Goal: Information Seeking & Learning: Learn about a topic

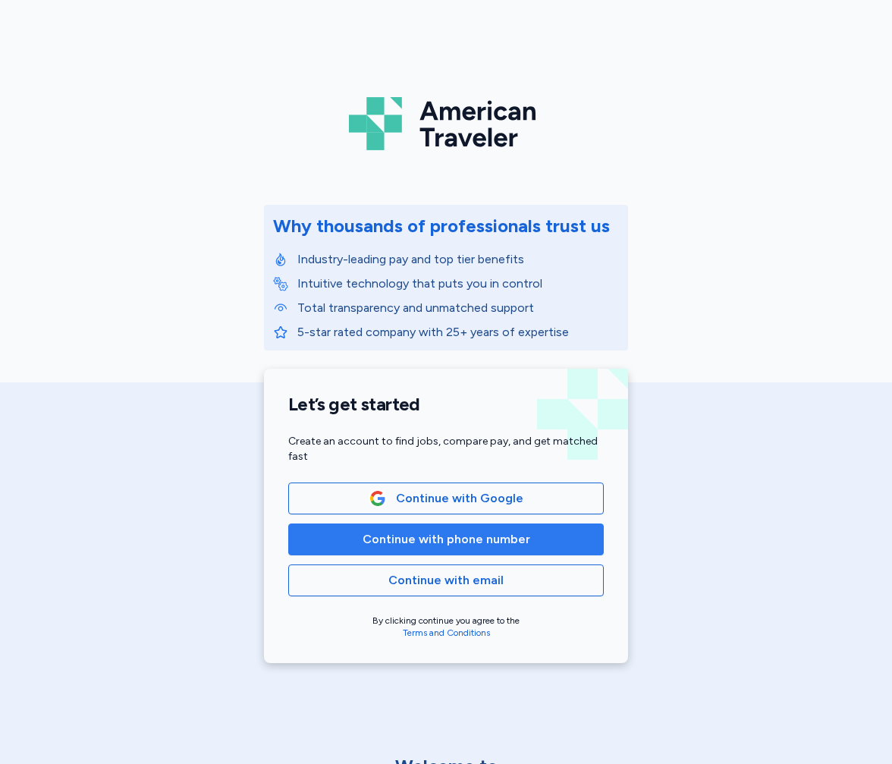
click at [367, 545] on span "Continue with phone number" at bounding box center [447, 539] width 168 height 18
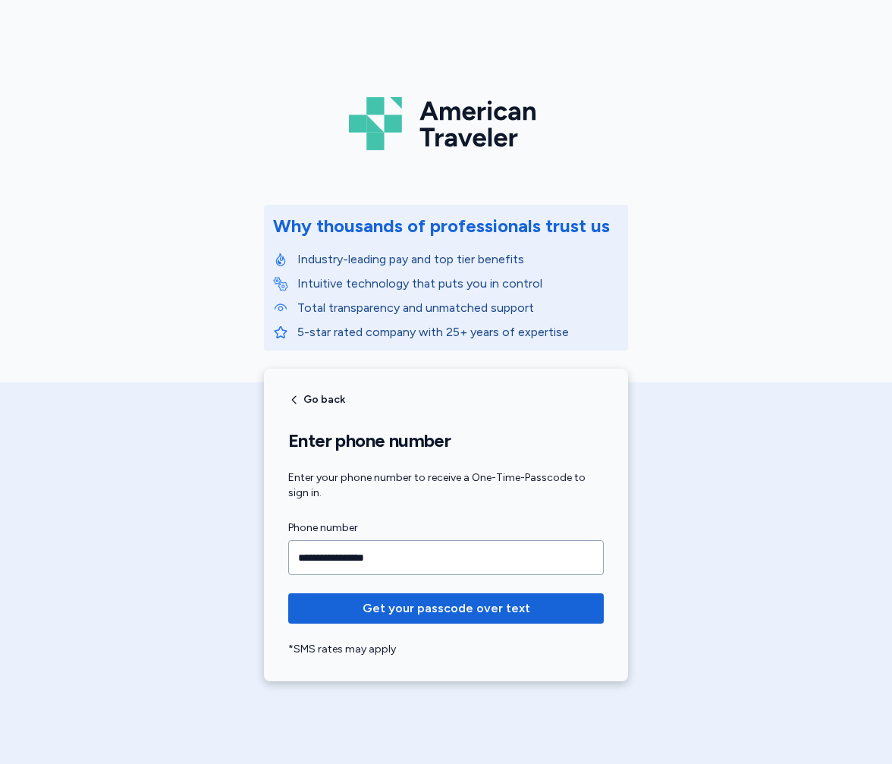
type input "**********"
click at [288, 593] on button "Get your passcode over text" at bounding box center [446, 608] width 316 height 30
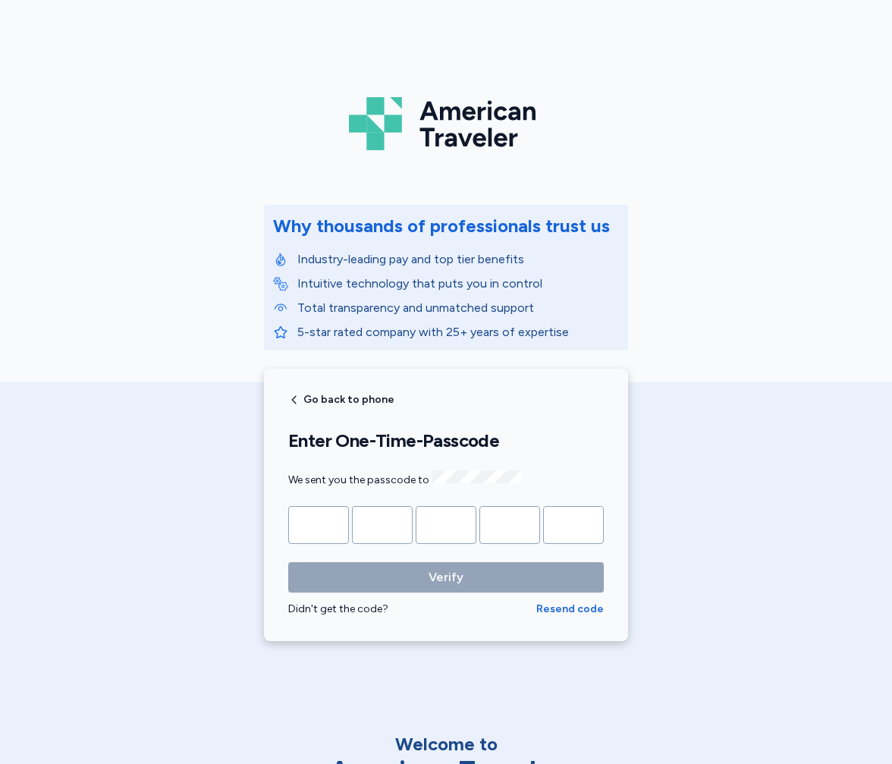
type input "*"
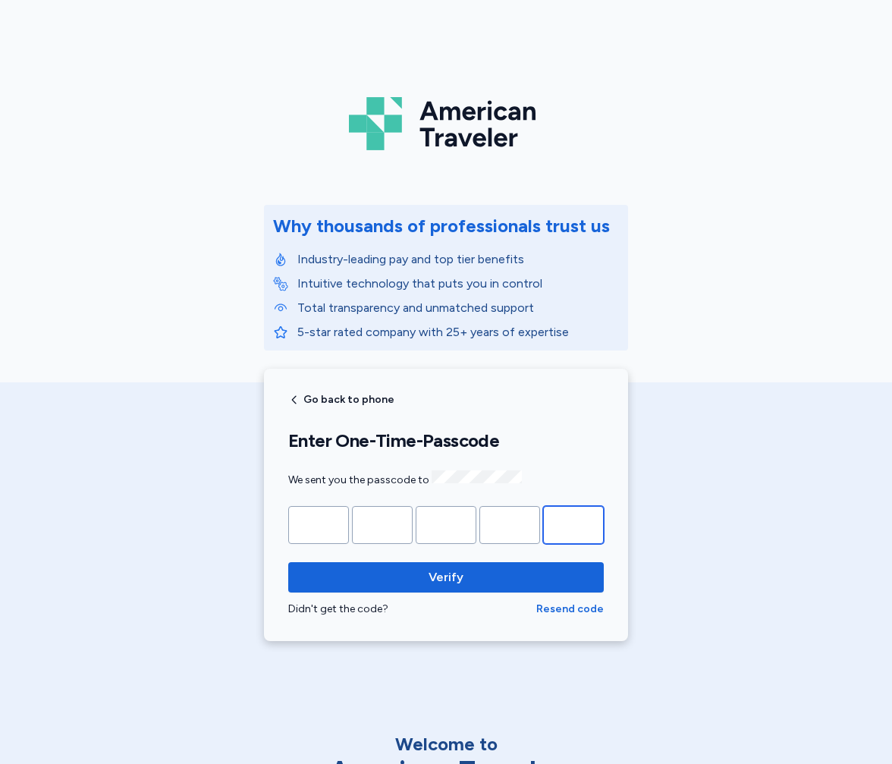
type input "*"
click at [288, 562] on button "Verify" at bounding box center [446, 577] width 316 height 30
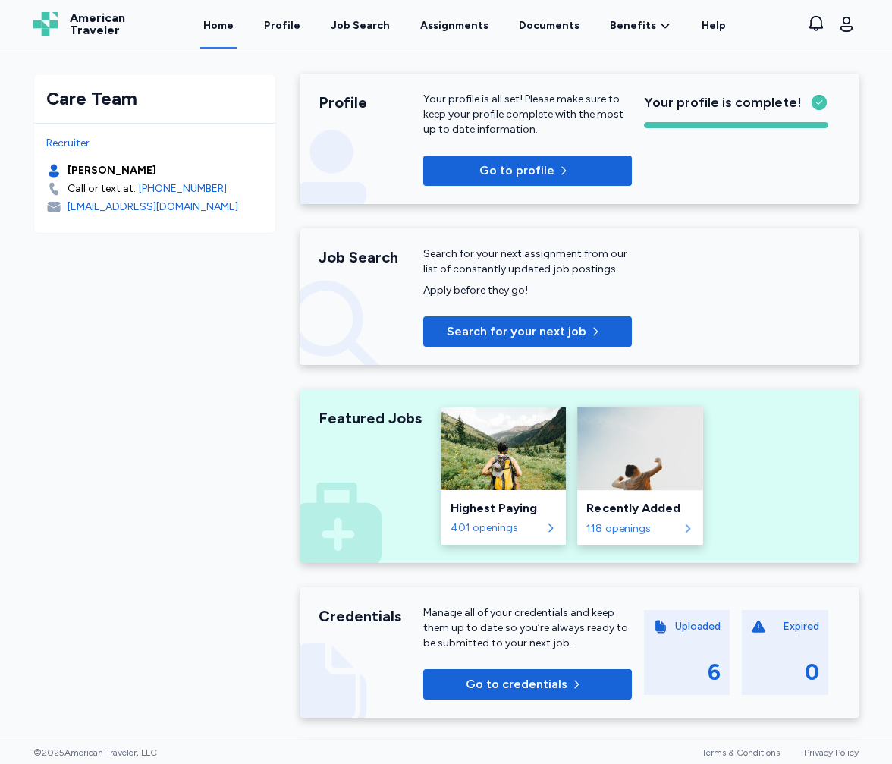
click at [686, 529] on icon at bounding box center [688, 528] width 5 height 8
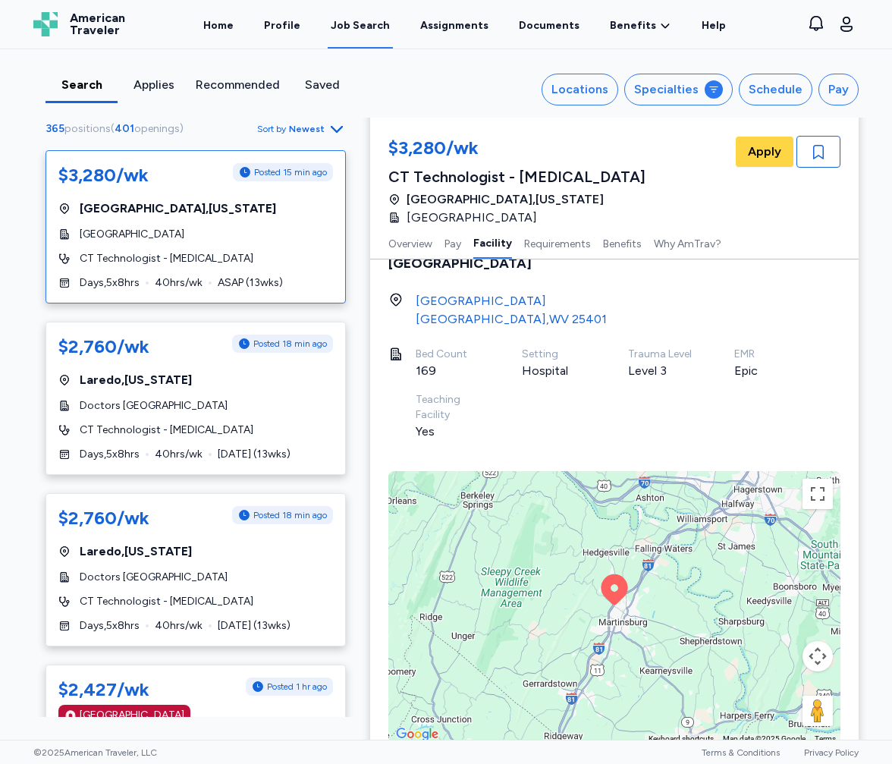
click at [181, 240] on span "[GEOGRAPHIC_DATA]" at bounding box center [132, 234] width 105 height 15
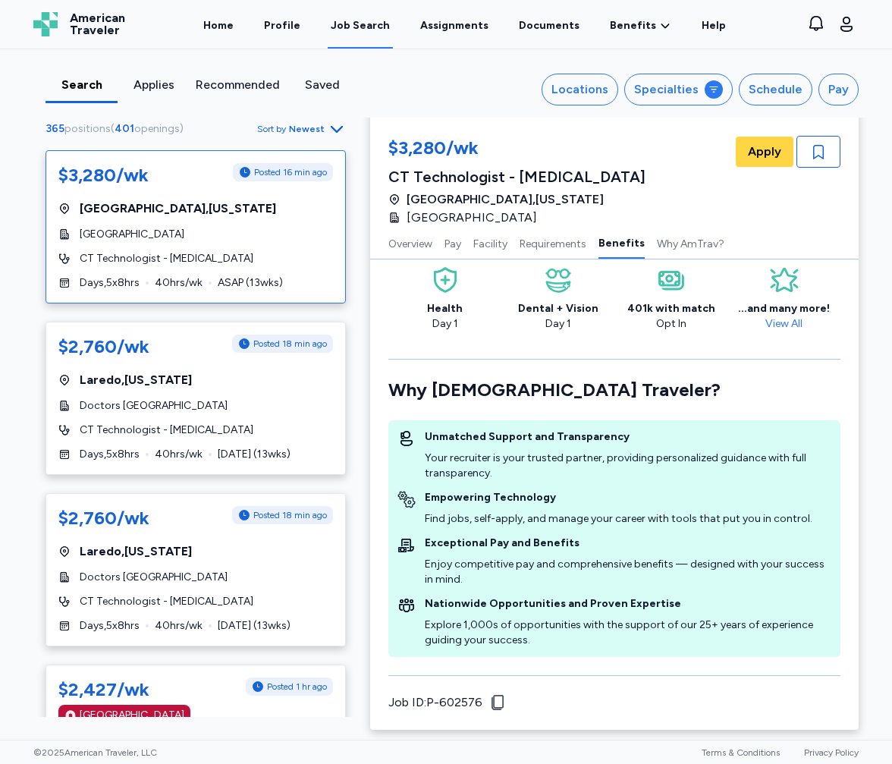
scroll to position [1687, 0]
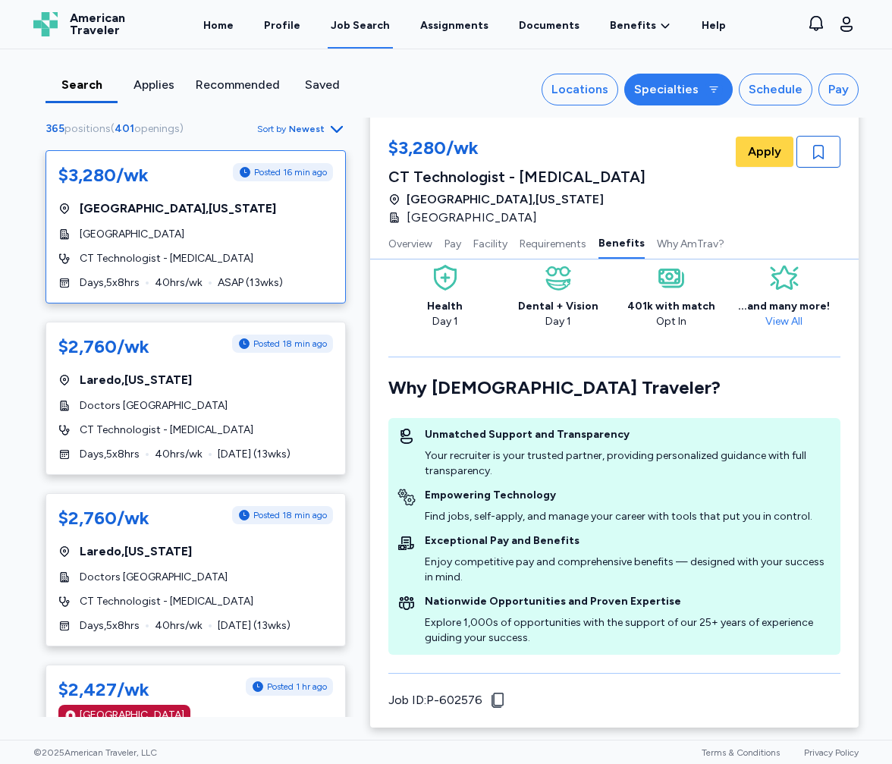
click at [677, 86] on div "Specialties" at bounding box center [666, 89] width 64 height 18
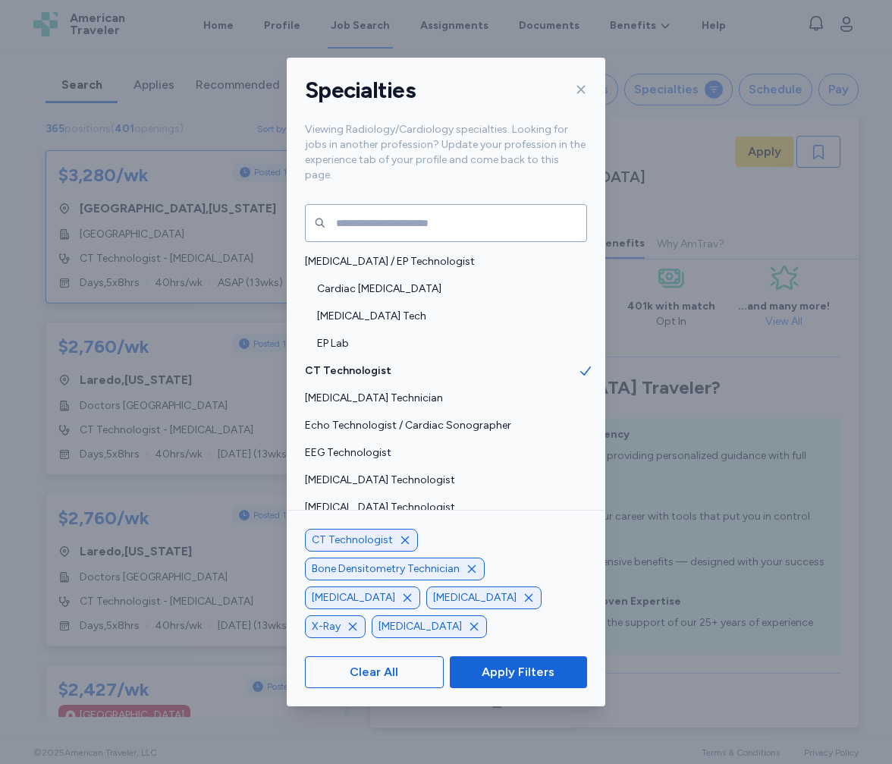
click at [402, 544] on icon "button" at bounding box center [405, 540] width 8 height 8
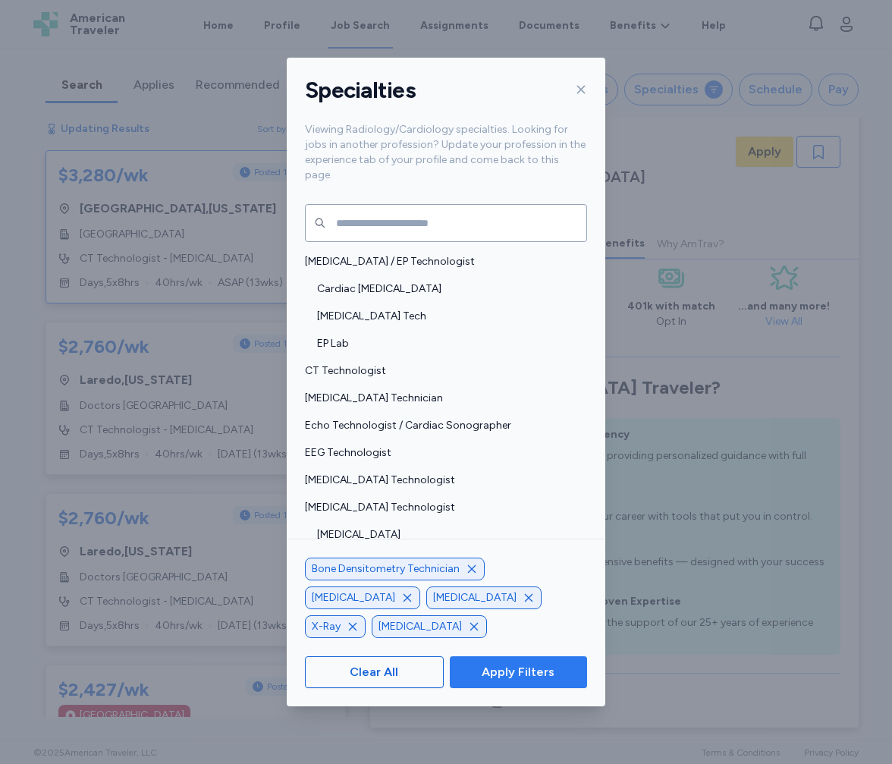
click at [501, 670] on span "Apply Filters" at bounding box center [518, 672] width 73 height 18
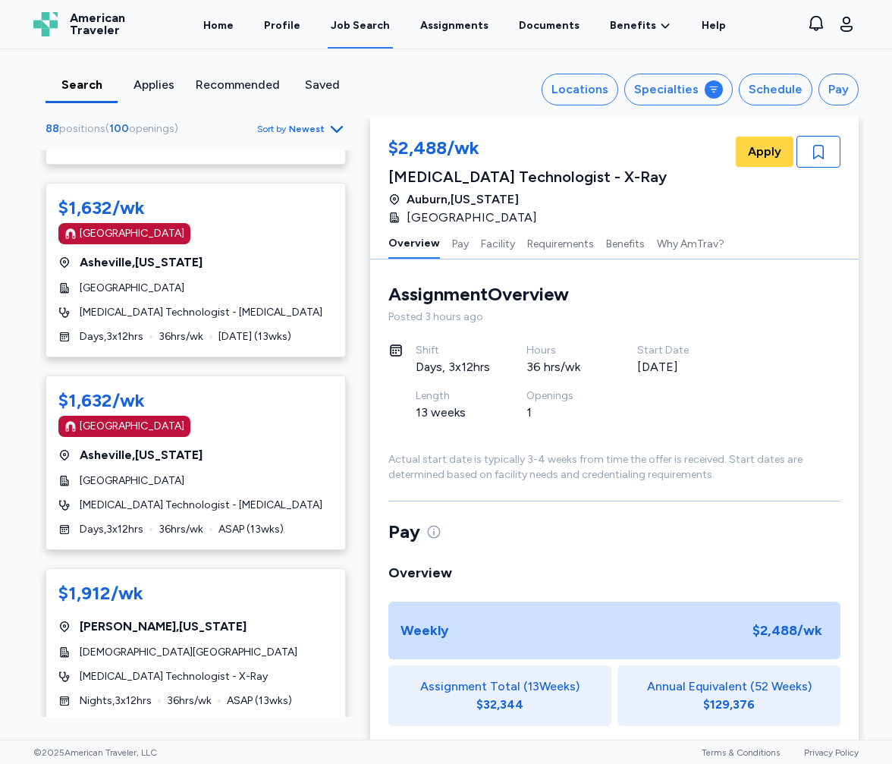
scroll to position [8192, 0]
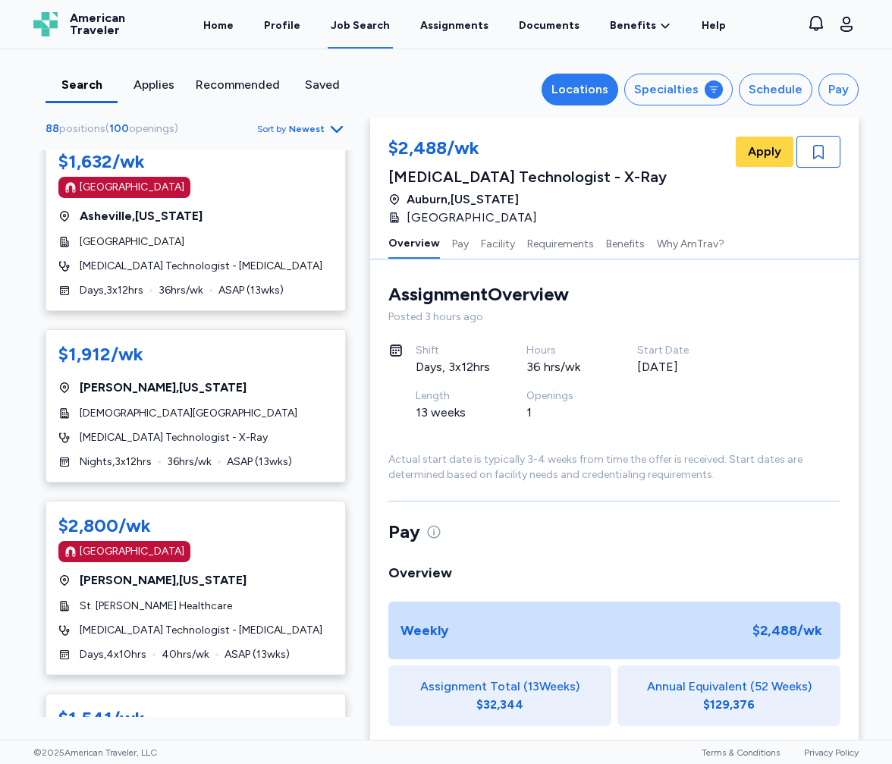
click at [589, 93] on div "Locations" at bounding box center [579, 89] width 57 height 18
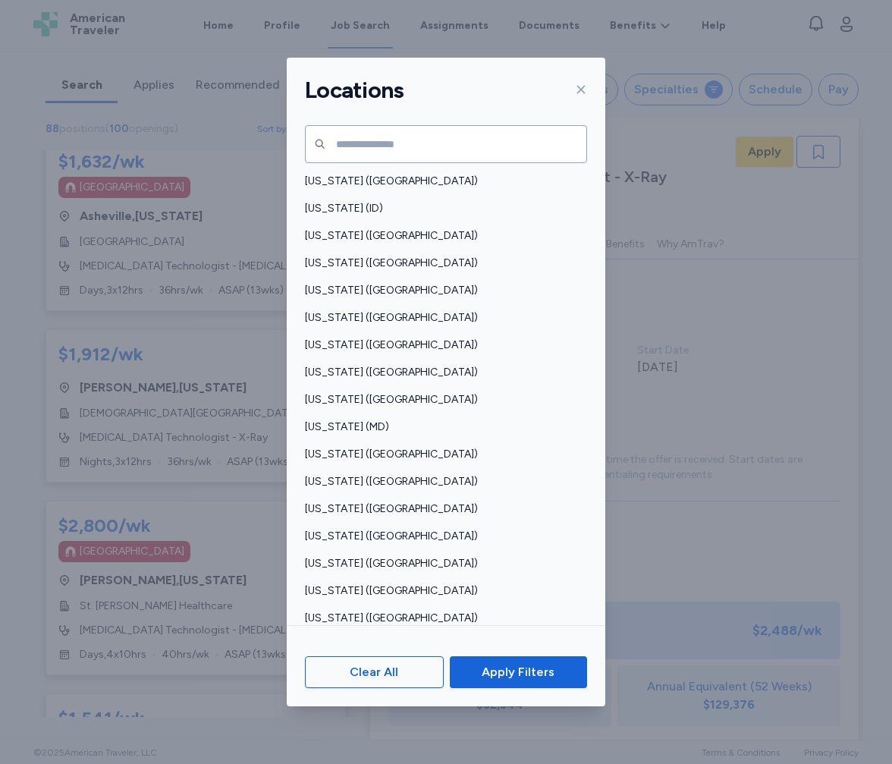
scroll to position [303, 0]
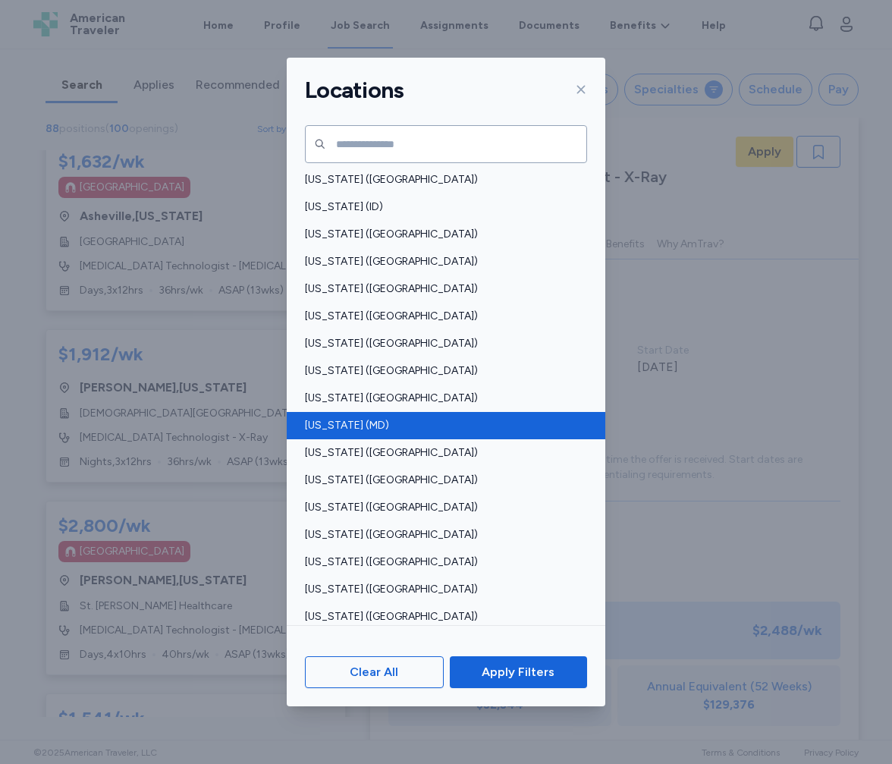
click at [322, 425] on span "[US_STATE] (MD)" at bounding box center [441, 425] width 273 height 15
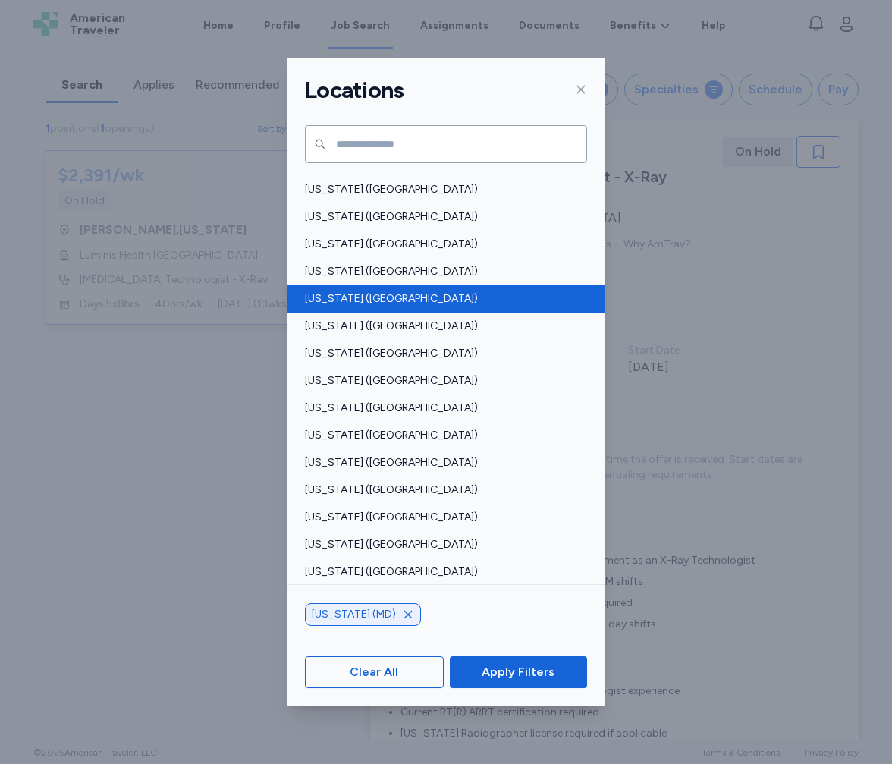
scroll to position [834, 0]
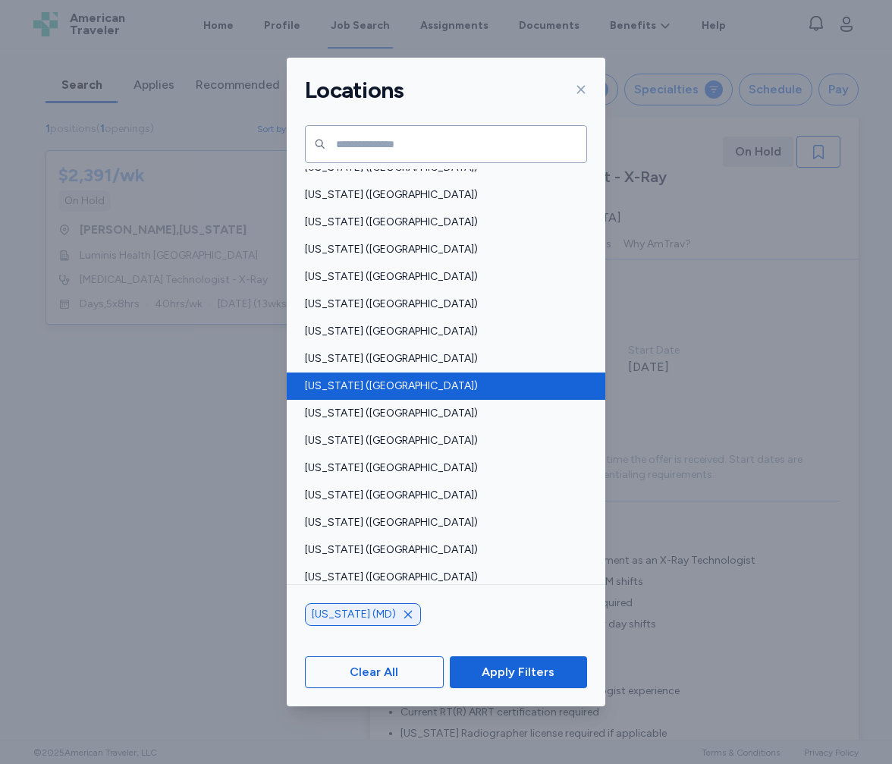
click at [335, 385] on span "[US_STATE] ([GEOGRAPHIC_DATA])" at bounding box center [441, 386] width 273 height 15
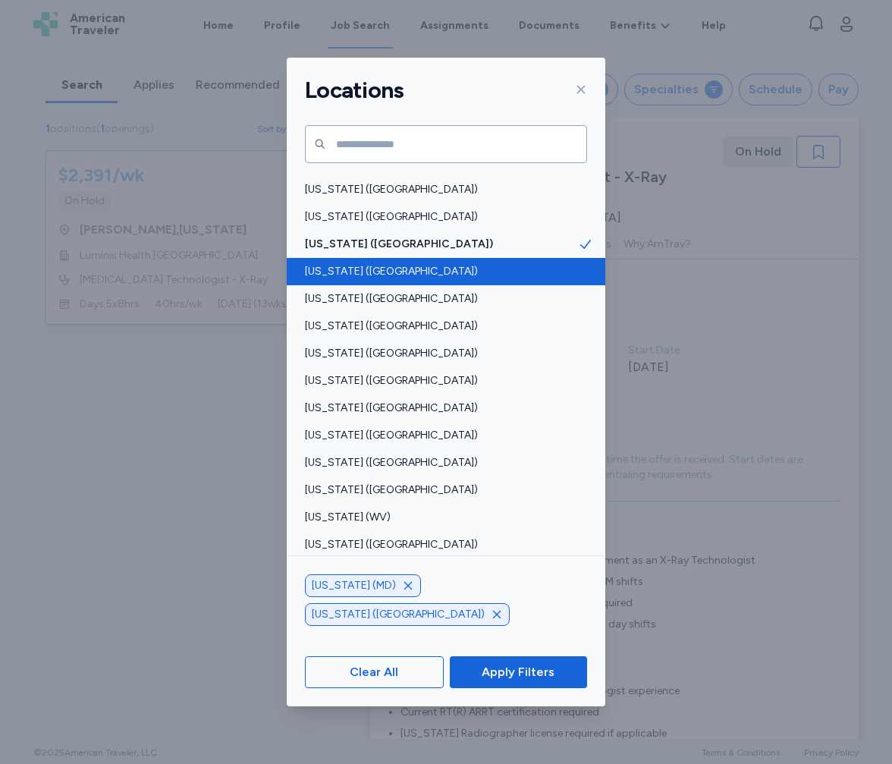
scroll to position [978, 0]
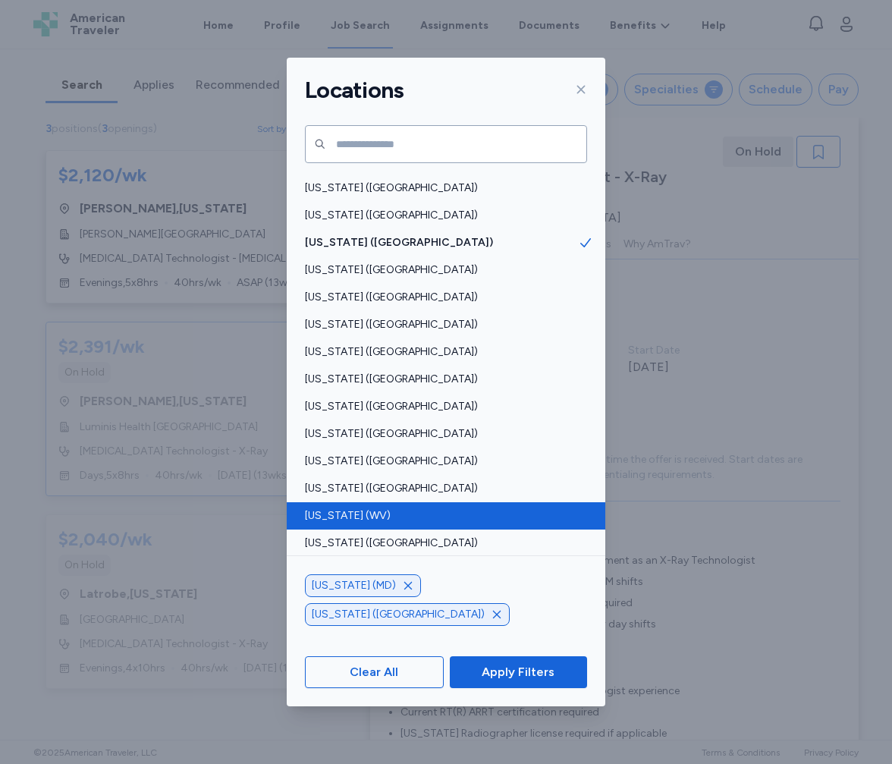
click at [341, 510] on span "[US_STATE] (WV)" at bounding box center [441, 515] width 273 height 15
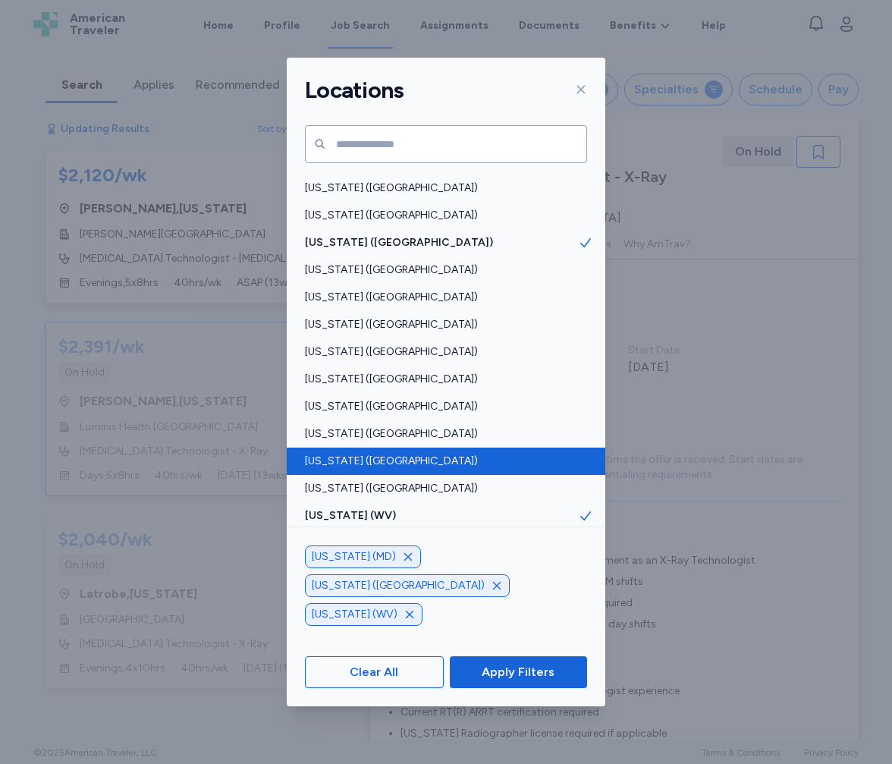
click at [334, 468] on span "[US_STATE] ([GEOGRAPHIC_DATA])" at bounding box center [441, 461] width 273 height 15
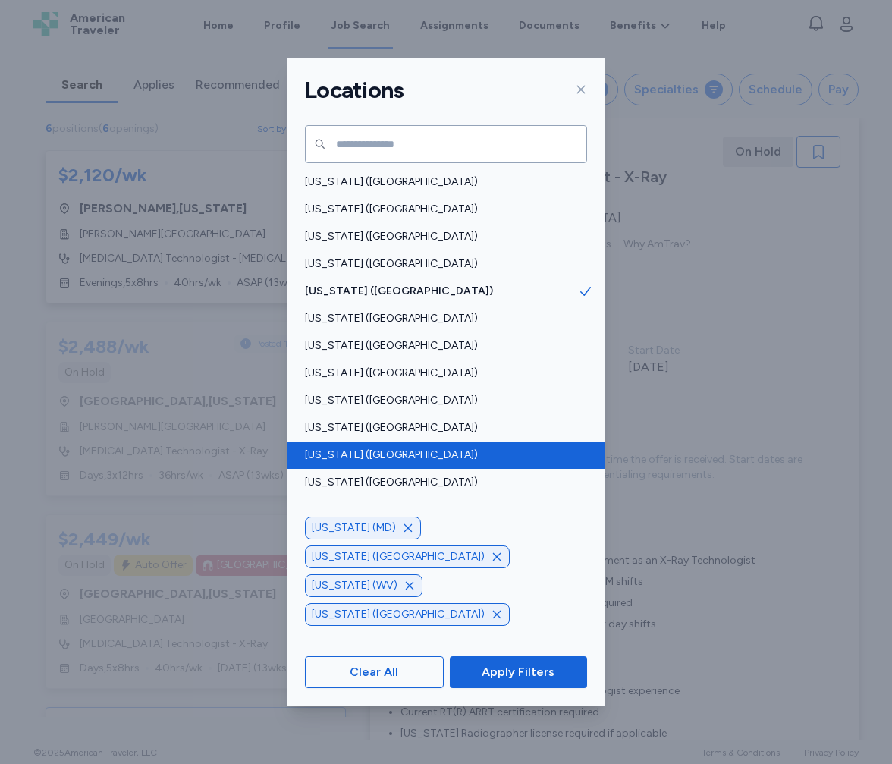
scroll to position [902, 0]
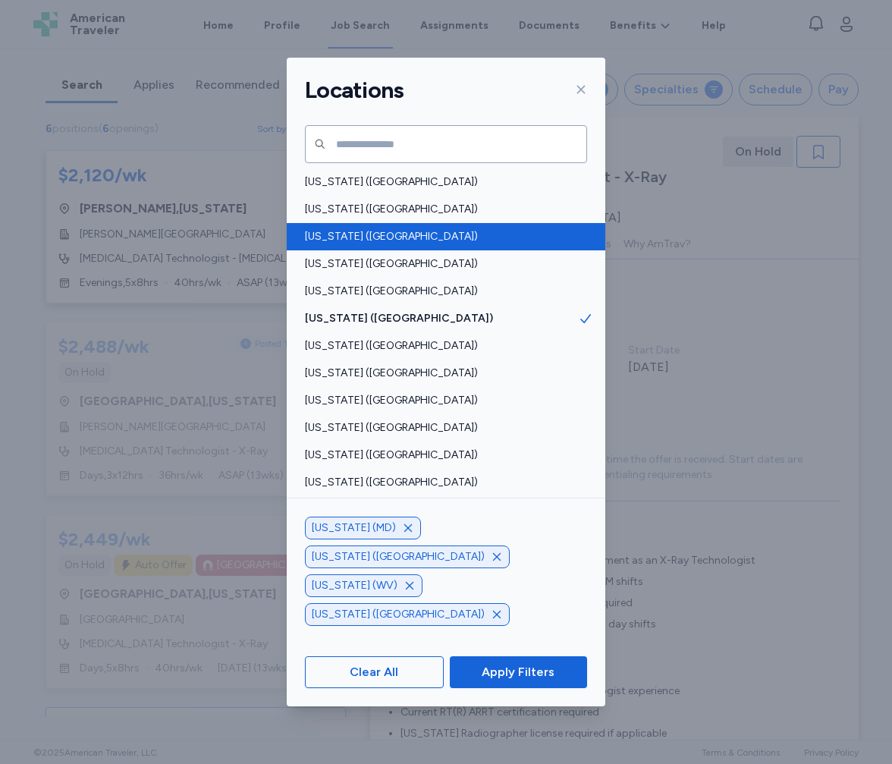
click at [331, 240] on span "[US_STATE] ([GEOGRAPHIC_DATA])" at bounding box center [441, 236] width 273 height 15
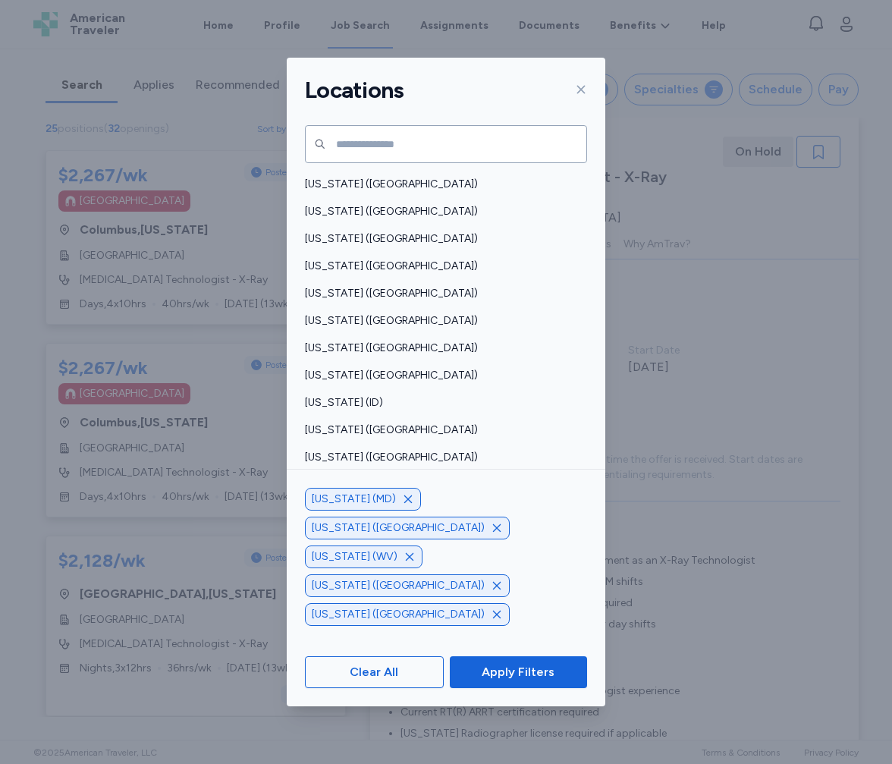
scroll to position [68, 0]
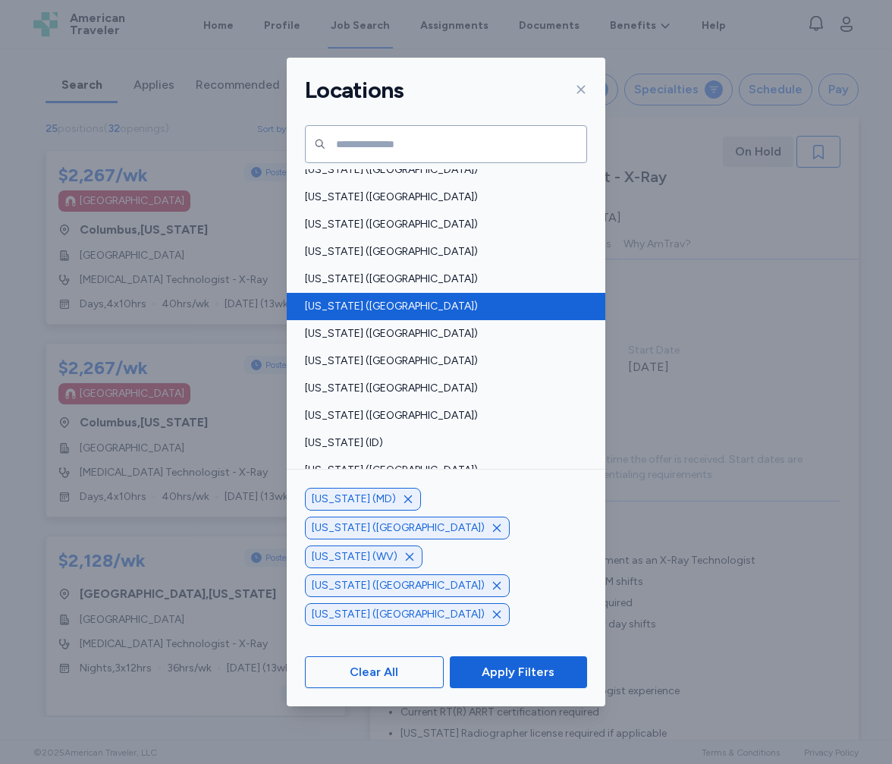
click at [380, 298] on div "[US_STATE] ([GEOGRAPHIC_DATA])" at bounding box center [446, 306] width 319 height 27
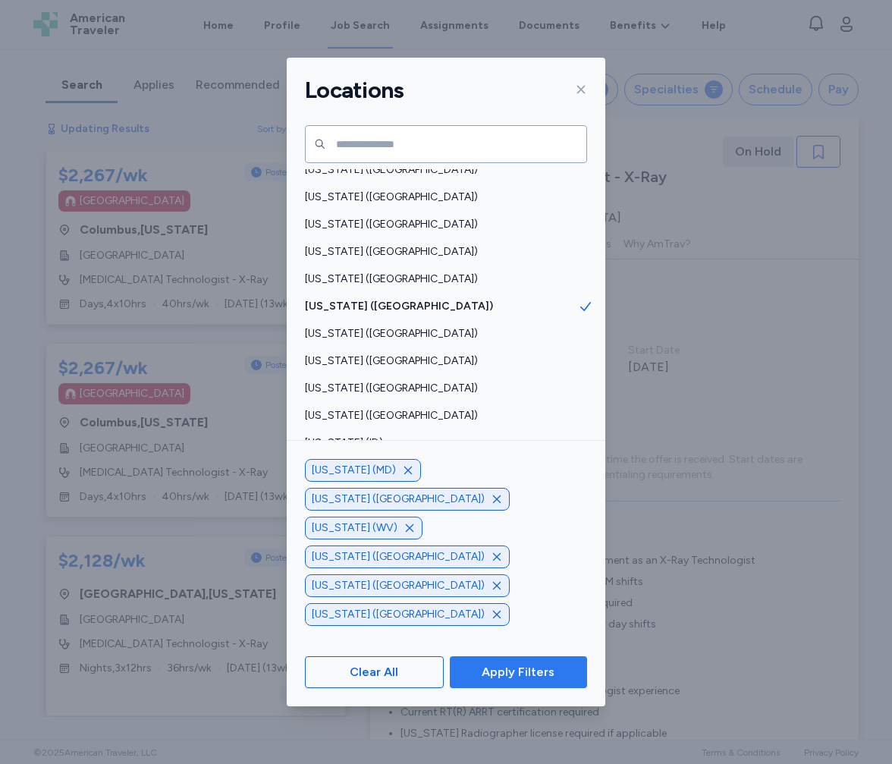
click at [523, 677] on span "Apply Filters" at bounding box center [518, 672] width 73 height 18
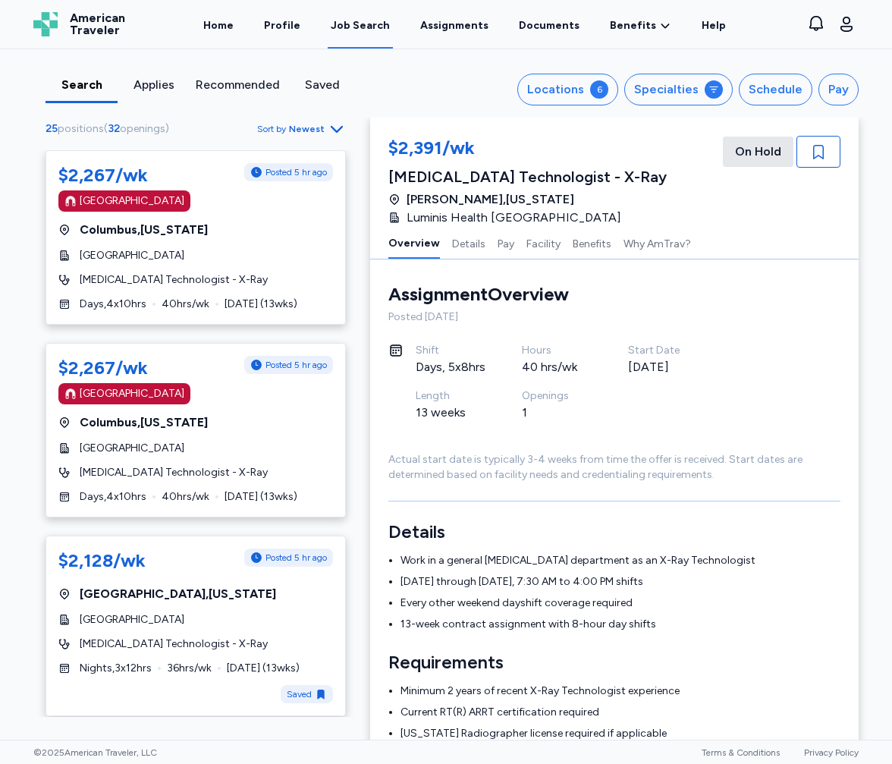
click at [314, 134] on span "Newest" at bounding box center [307, 129] width 36 height 12
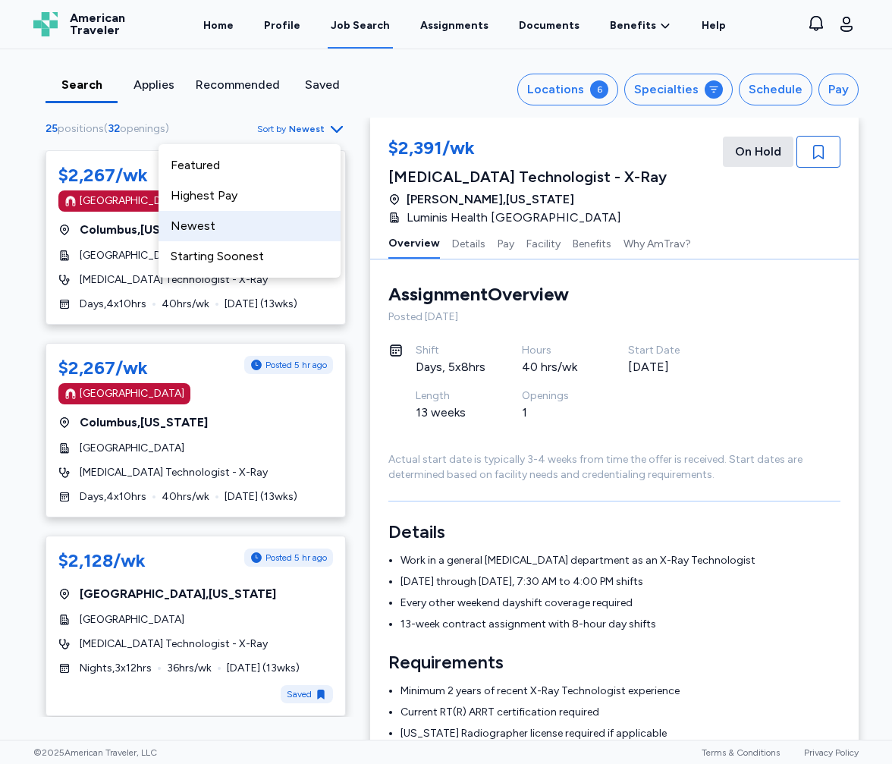
click at [267, 225] on div "Newest" at bounding box center [250, 226] width 182 height 30
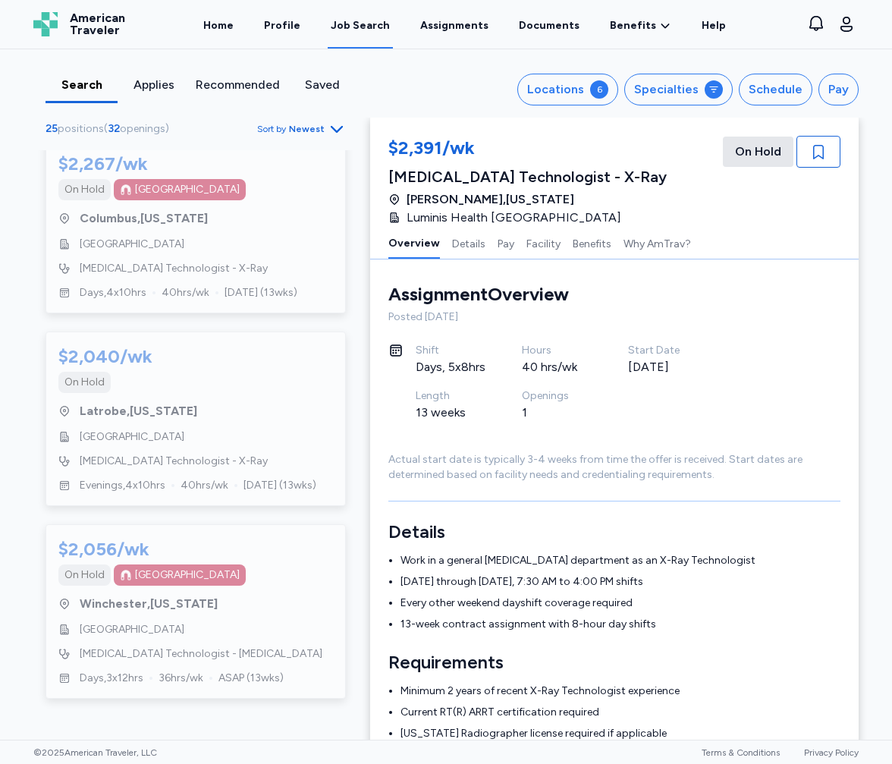
scroll to position [4250, 0]
